Goal: Find specific page/section: Find specific page/section

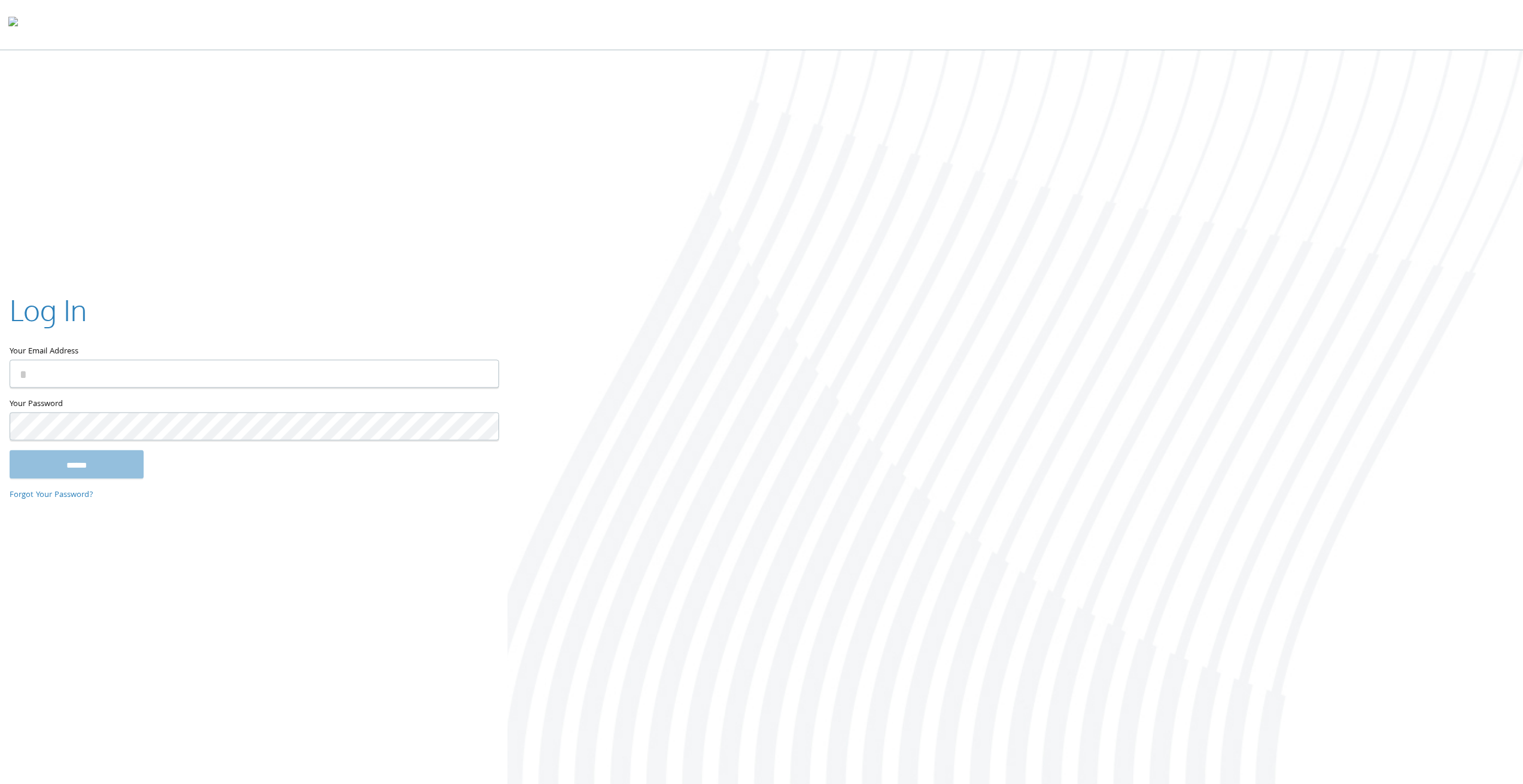
click at [1030, 260] on div at bounding box center [1015, 418] width 1015 height 736
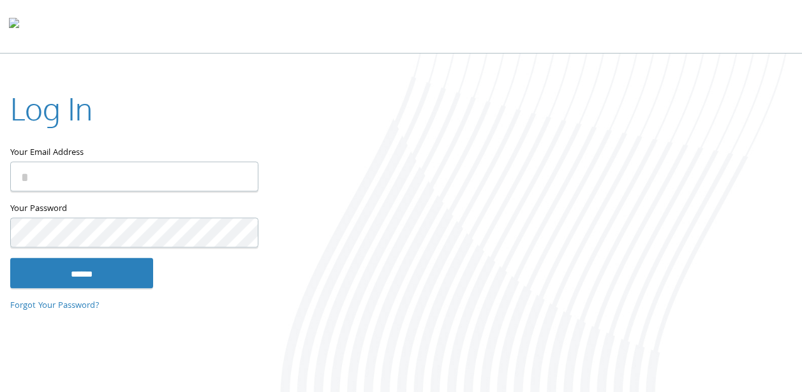
type input "**********"
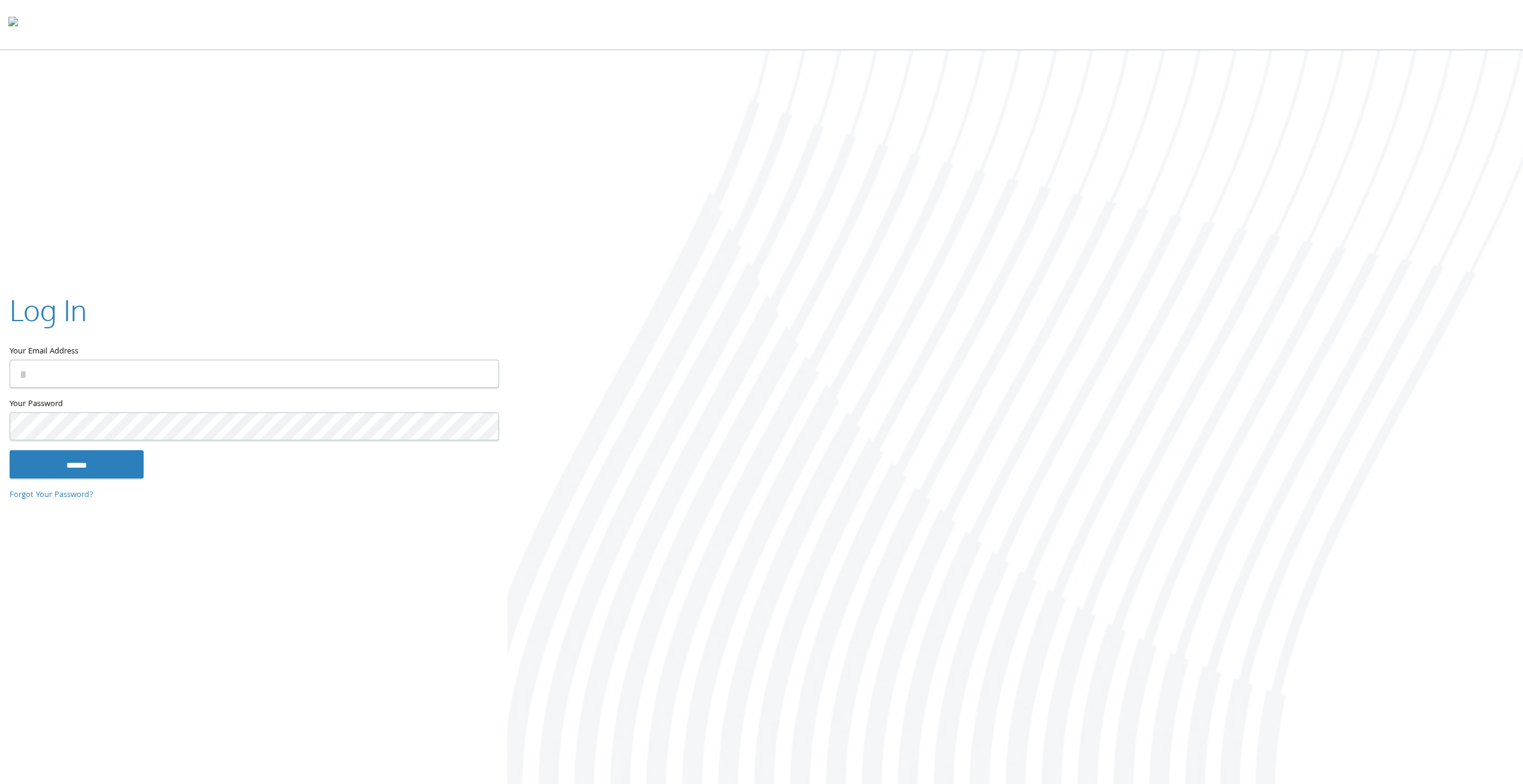
type input "**********"
